Goal: Task Accomplishment & Management: Manage account settings

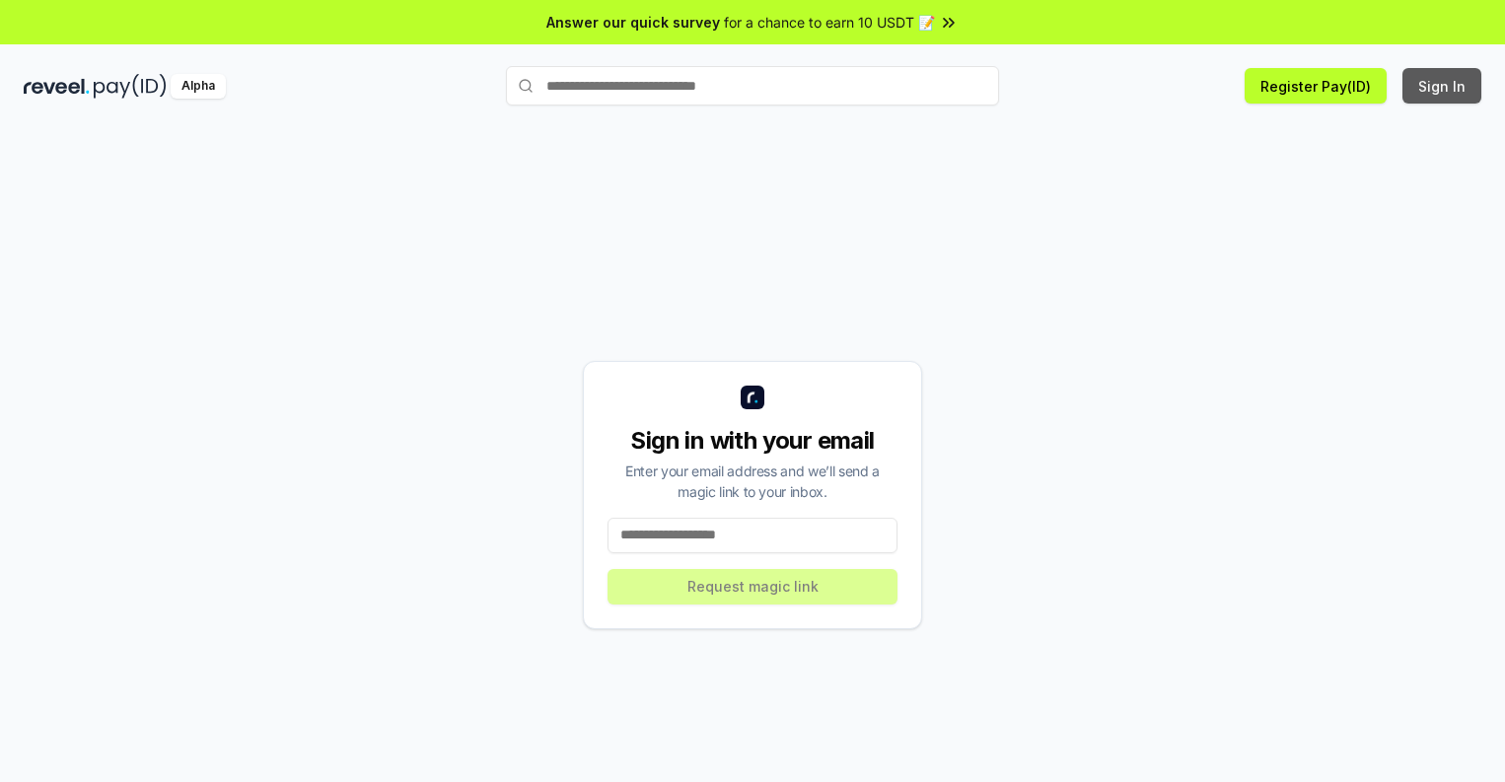
click at [1443, 86] on button "Sign In" at bounding box center [1441, 86] width 79 height 36
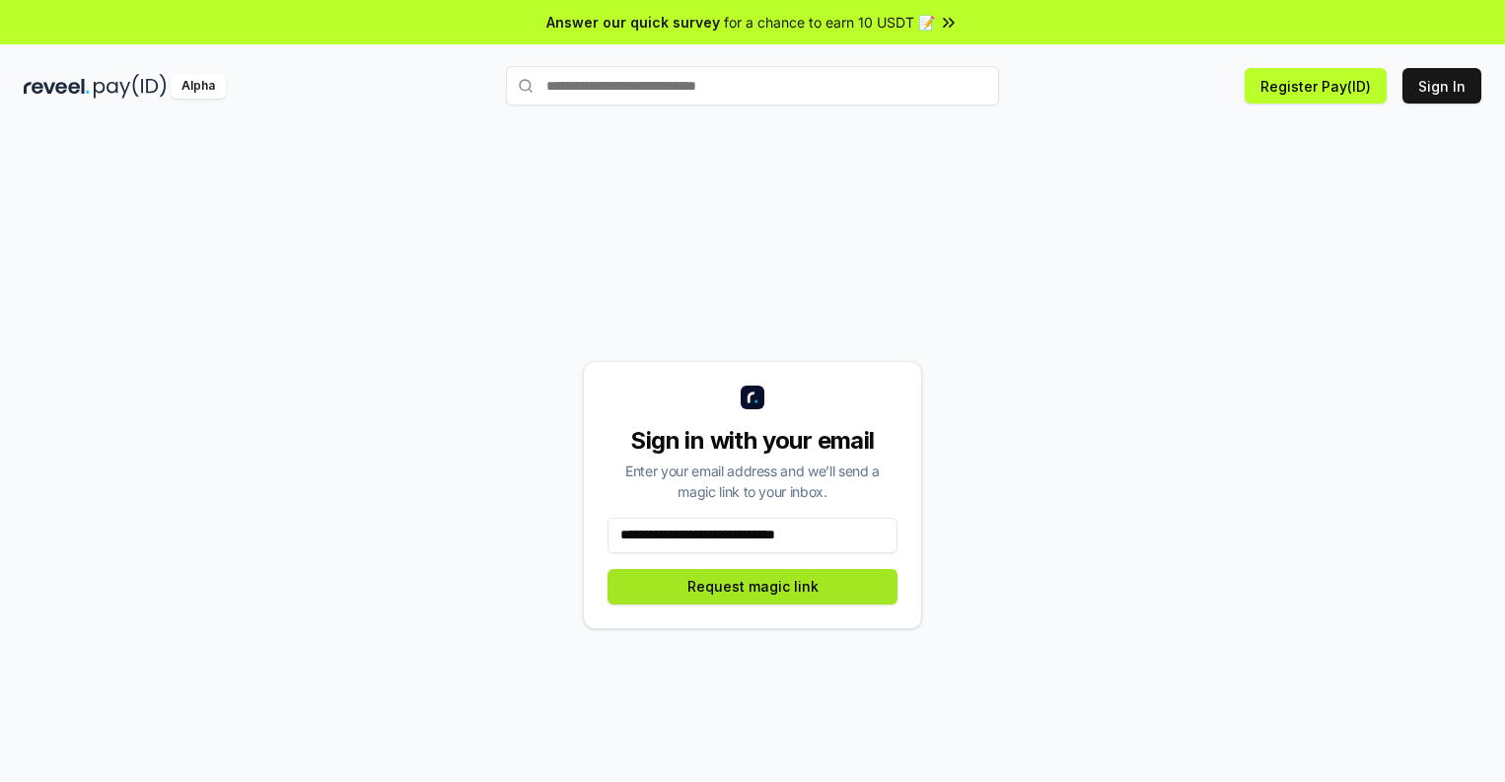
type input "**********"
click at [753, 586] on button "Request magic link" at bounding box center [753, 587] width 290 height 36
